Goal: Task Accomplishment & Management: Manage account settings

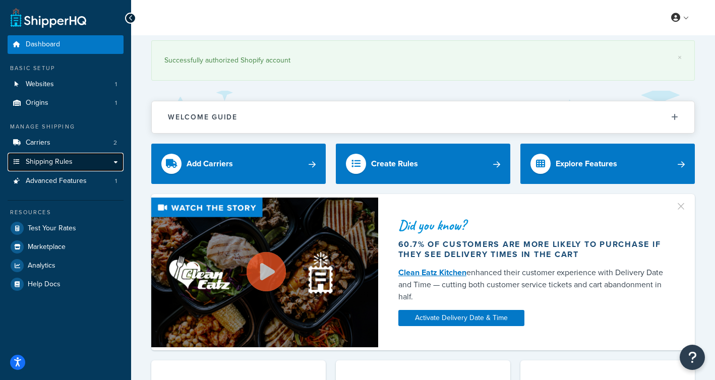
click at [59, 161] on span "Shipping Rules" at bounding box center [49, 162] width 47 height 9
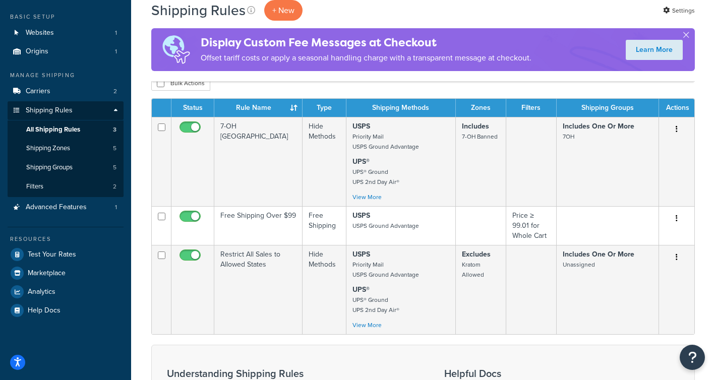
scroll to position [53, 0]
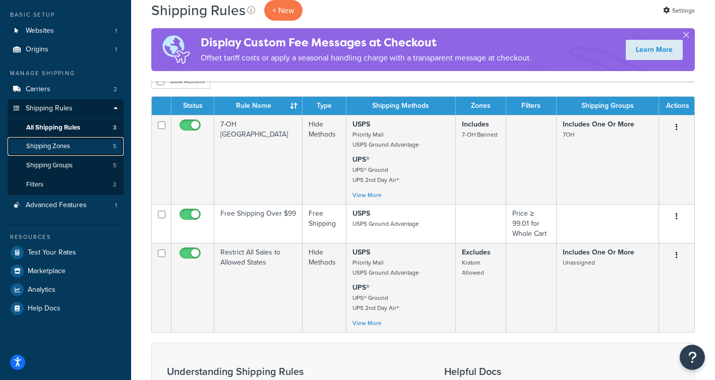
click at [83, 154] on link "Shipping Zones 5" at bounding box center [66, 146] width 116 height 19
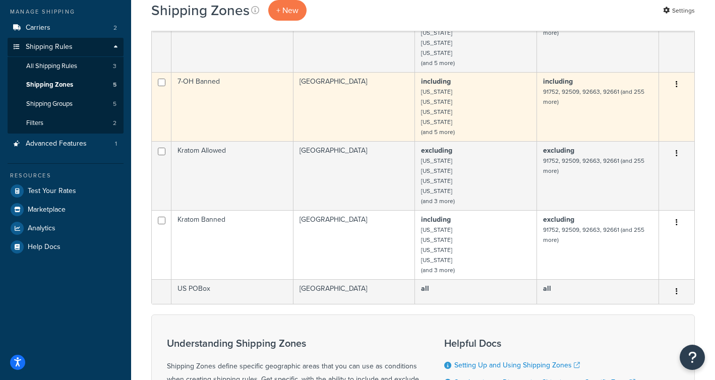
scroll to position [116, 0]
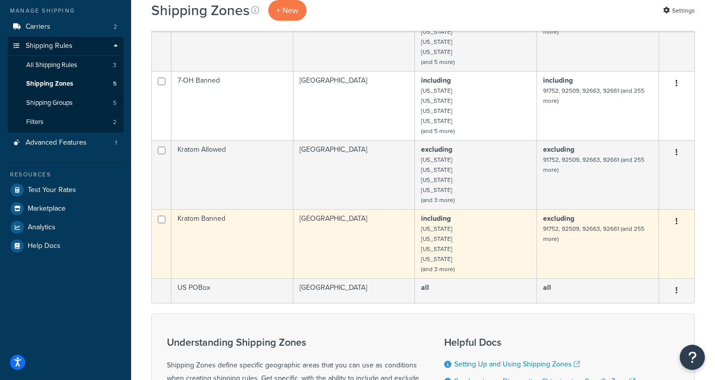
click at [335, 223] on td "United States" at bounding box center [355, 243] width 122 height 69
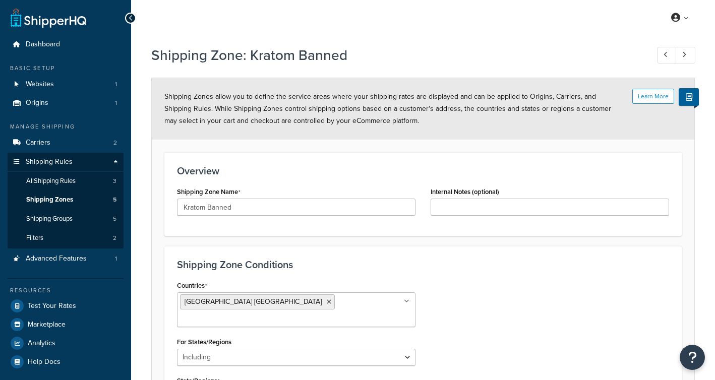
select select "including"
select select "excluding"
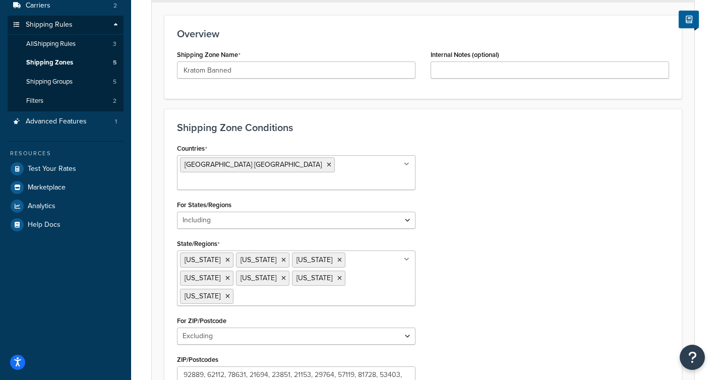
scroll to position [185, 0]
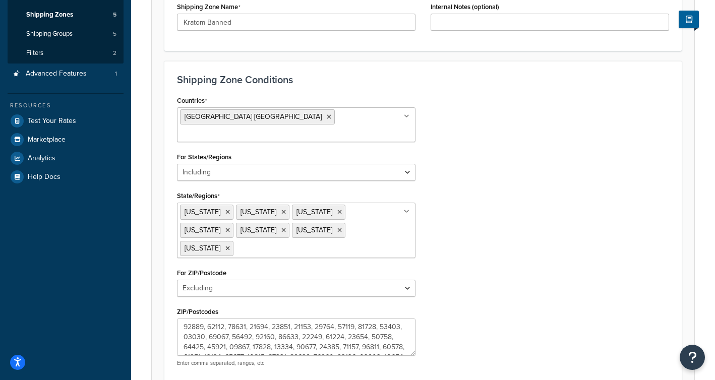
click at [492, 203] on div "Countries United States USA All Countries ALL Afghanistan AFG Albania ALB Alger…" at bounding box center [424, 234] width 508 height 282
